Goal: Information Seeking & Learning: Understand process/instructions

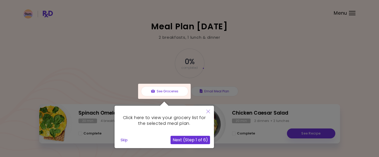
click at [284, 41] on div at bounding box center [189, 86] width 379 height 172
click at [121, 139] on button "Skip" at bounding box center [123, 140] width 11 height 8
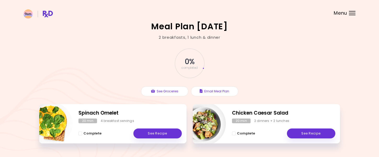
click at [347, 14] on header at bounding box center [189, 10] width 379 height 21
click at [350, 13] on div "Menu" at bounding box center [351, 13] width 7 height 4
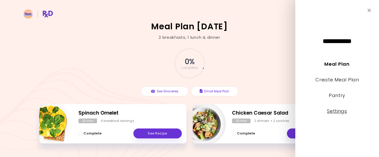
click at [339, 110] on link "Settings" at bounding box center [337, 111] width 20 height 7
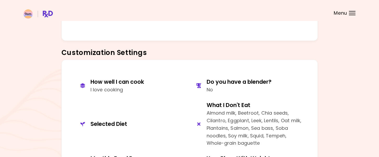
scroll to position [183, 0]
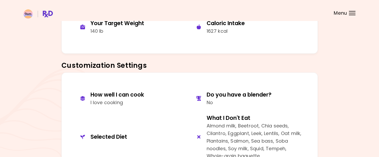
click at [348, 14] on header at bounding box center [189, 10] width 379 height 21
click at [350, 14] on div "Menu" at bounding box center [351, 13] width 7 height 4
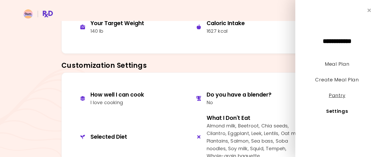
click at [338, 95] on link "Pantry" at bounding box center [336, 95] width 16 height 7
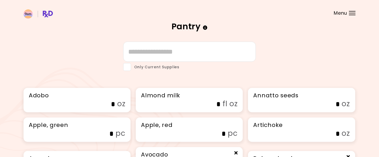
click at [349, 12] on div "Menu" at bounding box center [351, 13] width 7 height 4
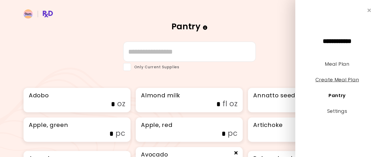
click at [347, 80] on link "Create Meal Plan" at bounding box center [337, 79] width 44 height 7
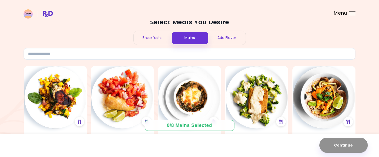
scroll to position [26, 0]
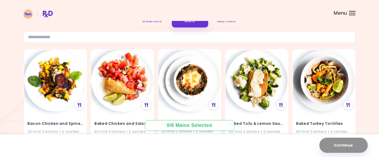
click at [46, 11] on img at bounding box center [38, 13] width 29 height 9
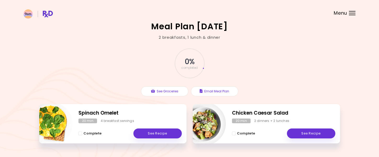
click at [27, 14] on img at bounding box center [38, 13] width 29 height 9
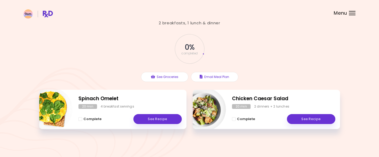
scroll to position [15, 0]
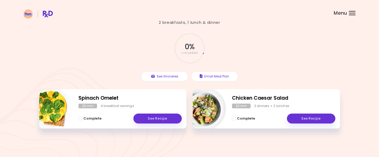
click at [341, 13] on span "Menu" at bounding box center [339, 13] width 13 height 5
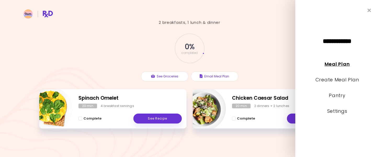
click at [344, 62] on link "Meal Plan" at bounding box center [336, 64] width 25 height 7
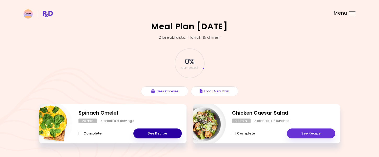
click at [149, 134] on link "See Recipe" at bounding box center [157, 133] width 48 height 10
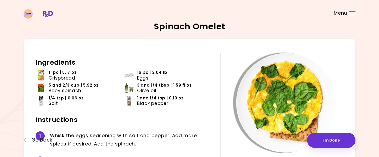
click at [352, 14] on div "Menu" at bounding box center [351, 13] width 7 height 4
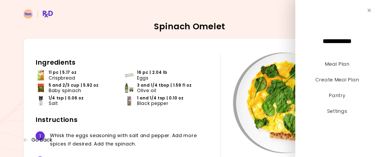
click at [281, 22] on div "Spinach Omelet 20 min 20 min | This recipe is for 4 servings, 2 servings for br…" at bounding box center [189, 150] width 379 height 300
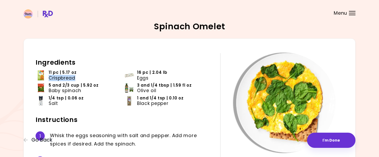
drag, startPoint x: 65, startPoint y: 79, endPoint x: 95, endPoint y: 82, distance: 30.9
click at [95, 82] on li "11 pc | 5.17 oz Crispbread" at bounding box center [80, 76] width 88 height 13
copy span "Crispbread"
